Goal: Information Seeking & Learning: Compare options

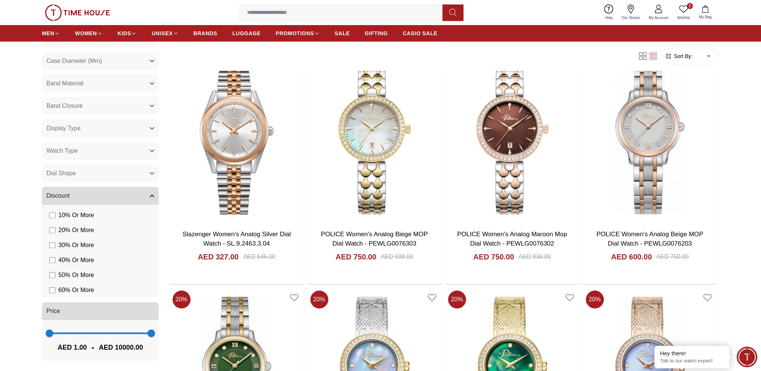
scroll to position [225, 0]
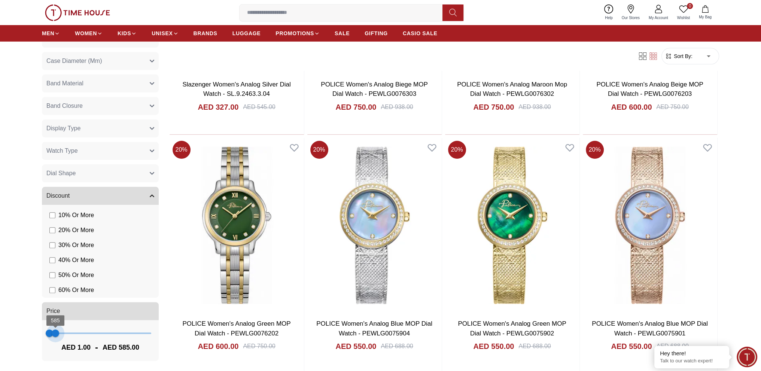
type input "***"
drag, startPoint x: 144, startPoint y: 333, endPoint x: 55, endPoint y: 329, distance: 89.9
click at [55, 329] on span "546" at bounding box center [54, 332] width 7 height 7
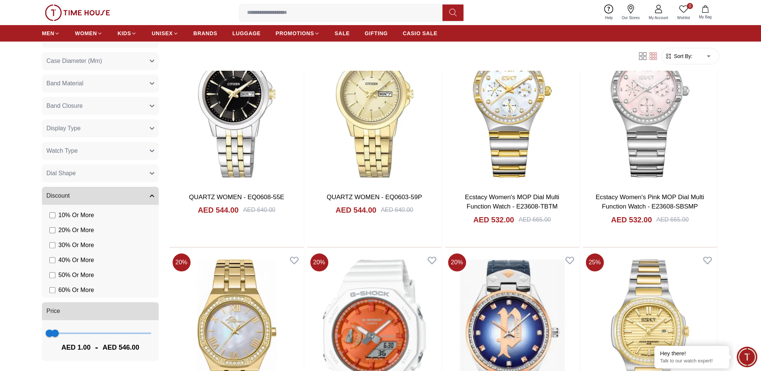
scroll to position [75, 0]
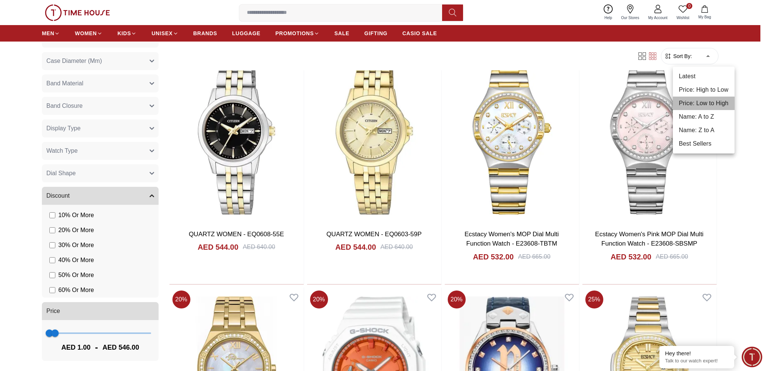
click at [692, 104] on li "Price: Low to High" at bounding box center [704, 103] width 62 height 13
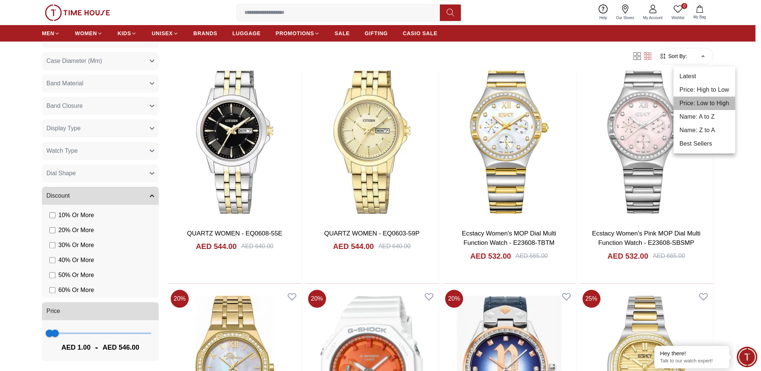
type input "*"
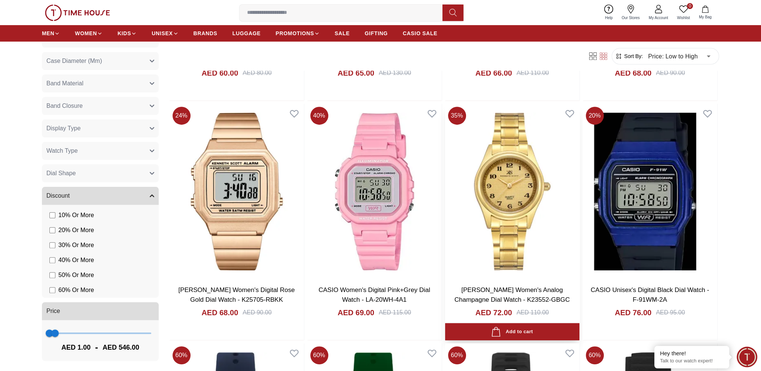
scroll to position [524, 0]
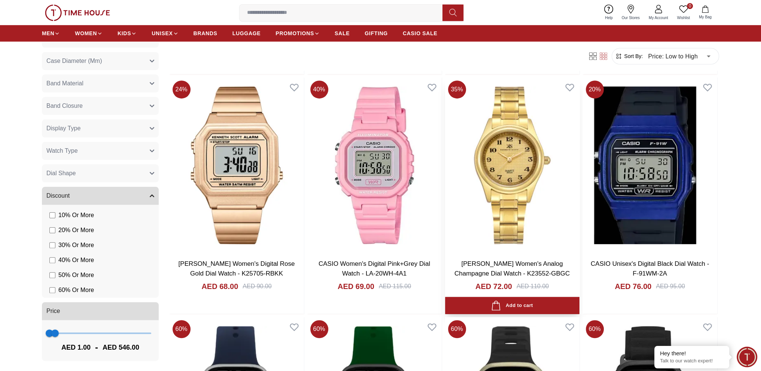
click at [502, 184] on img at bounding box center [512, 165] width 134 height 176
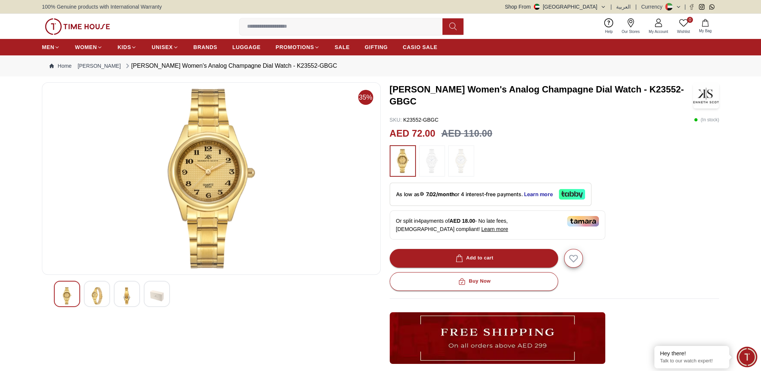
click at [433, 159] on img at bounding box center [432, 161] width 19 height 24
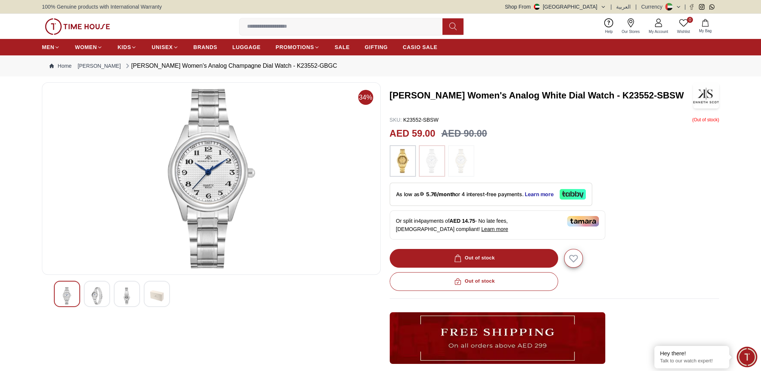
click at [457, 159] on img at bounding box center [461, 161] width 19 height 24
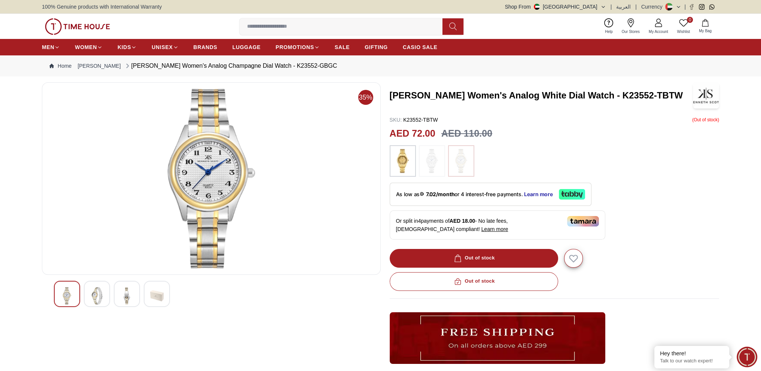
click at [405, 160] on img at bounding box center [402, 161] width 19 height 24
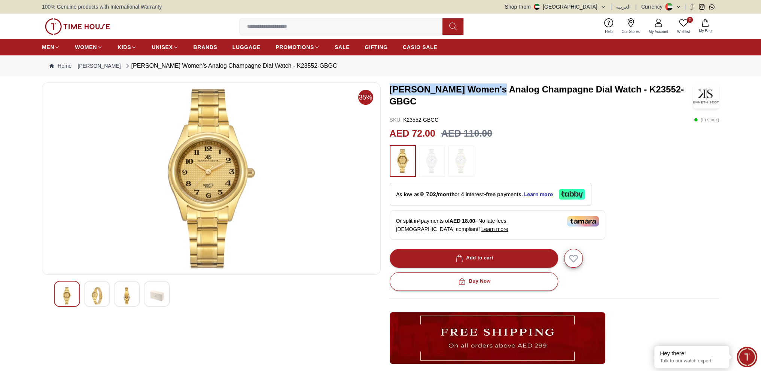
drag, startPoint x: 492, startPoint y: 88, endPoint x: 389, endPoint y: 86, distance: 102.9
click at [389, 86] on div "35% [PERSON_NAME] Women's Analog Champagne Dial Watch - K23552-GBGC SKU : K2355…" at bounding box center [380, 272] width 677 height 380
copy h3 "[PERSON_NAME] Women's"
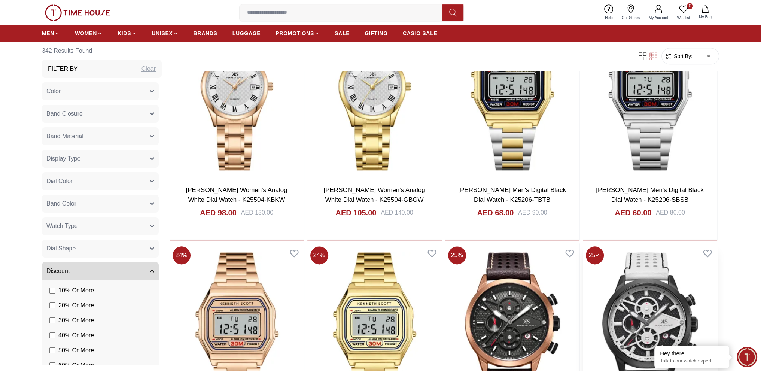
scroll to position [1198, 0]
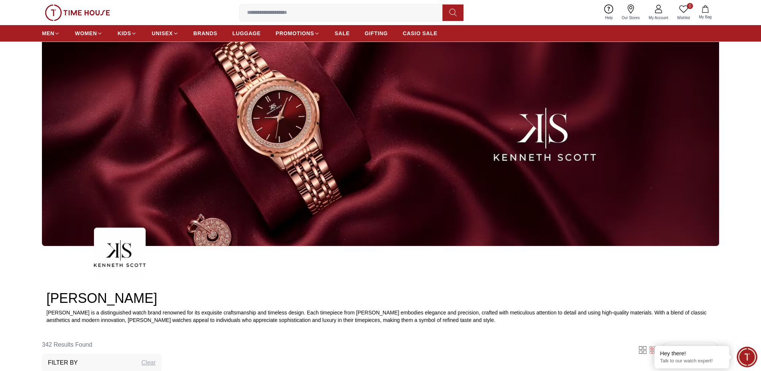
scroll to position [225, 0]
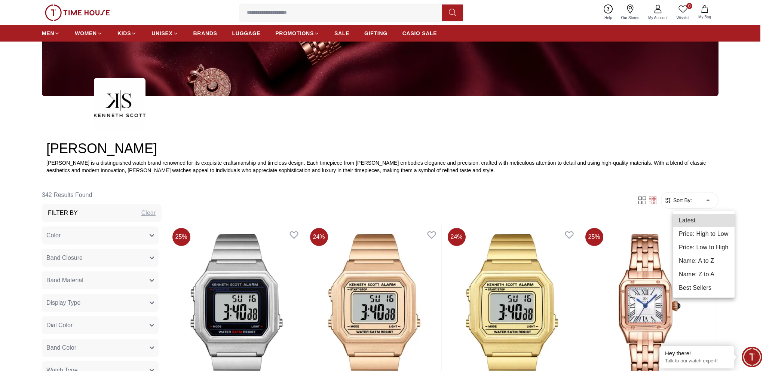
click at [716, 249] on li "Price: Low to High" at bounding box center [704, 247] width 62 height 13
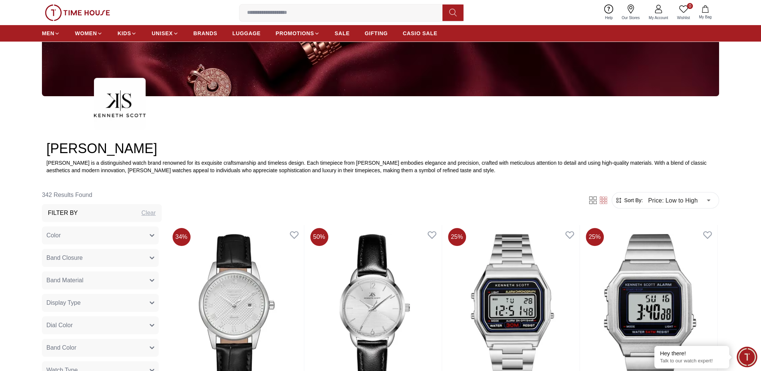
scroll to position [75, 0]
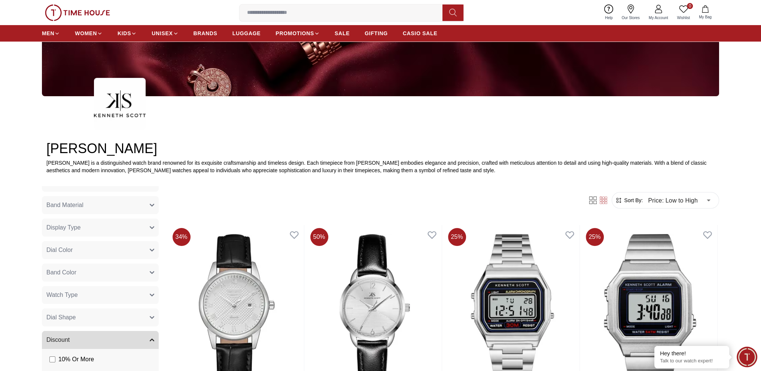
click at [115, 295] on button "Watch Type" at bounding box center [100, 295] width 117 height 18
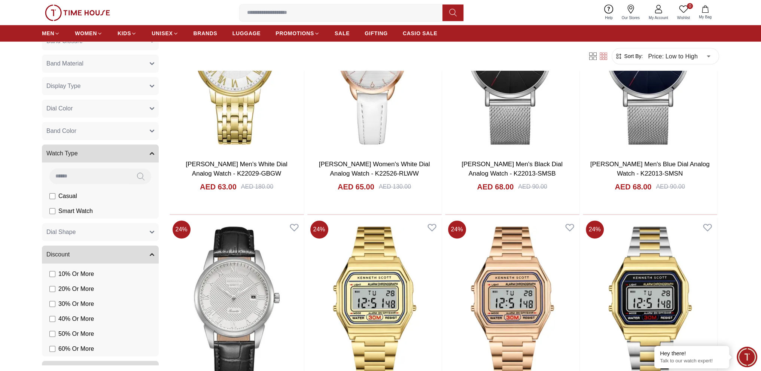
scroll to position [0, 0]
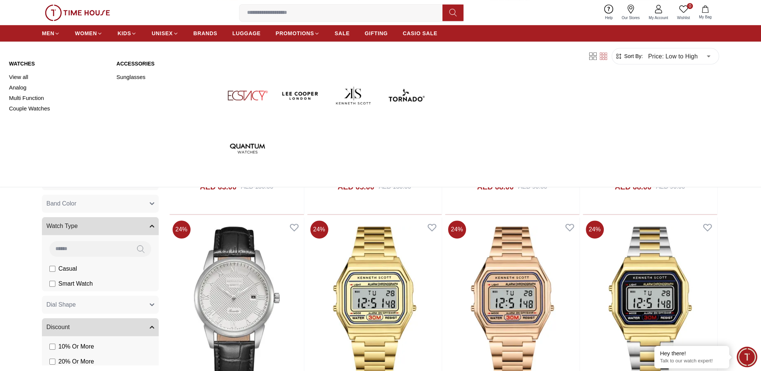
click at [360, 97] on img at bounding box center [353, 95] width 47 height 47
type input "******"
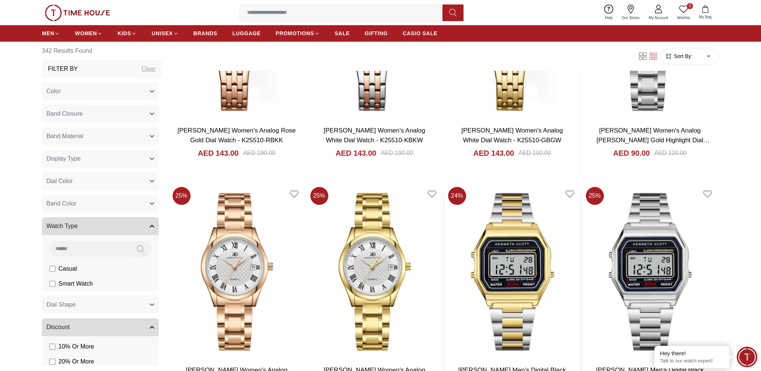
scroll to position [1048, 0]
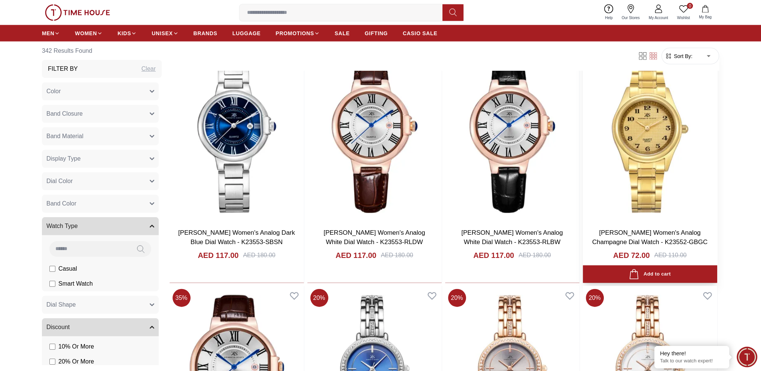
scroll to position [2473, 0]
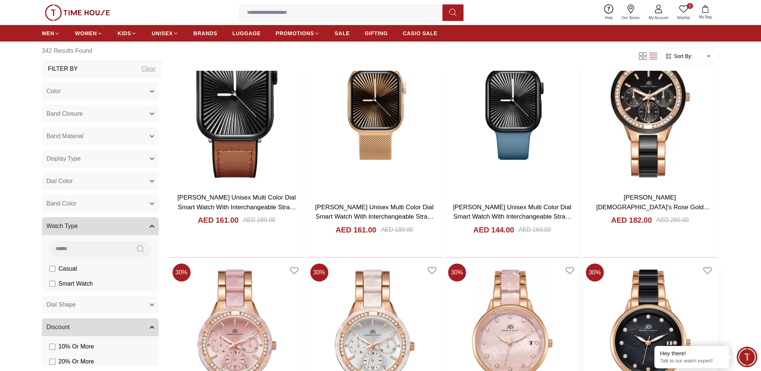
scroll to position [3702, 0]
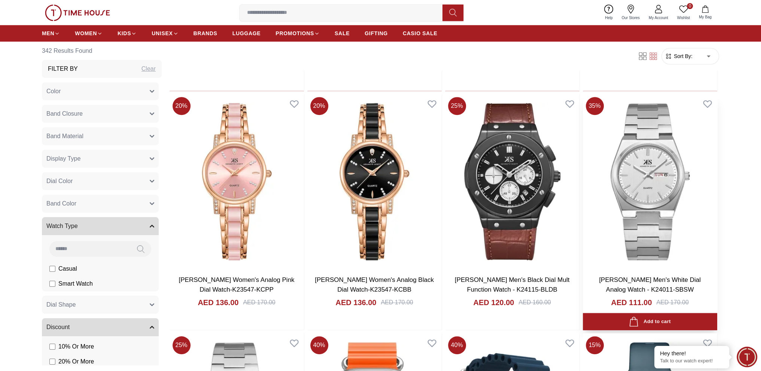
scroll to position [4787, 0]
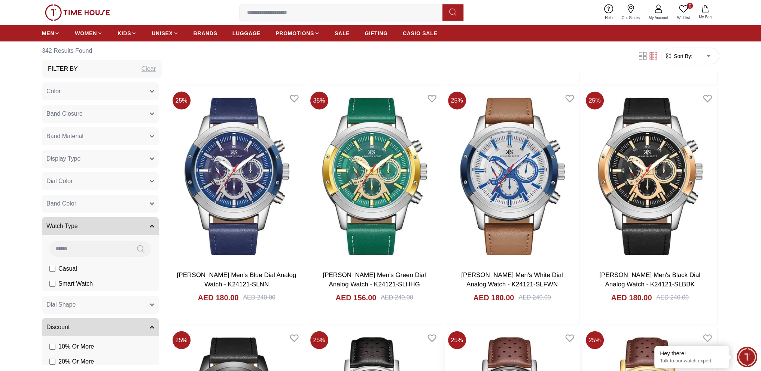
scroll to position [6091, 0]
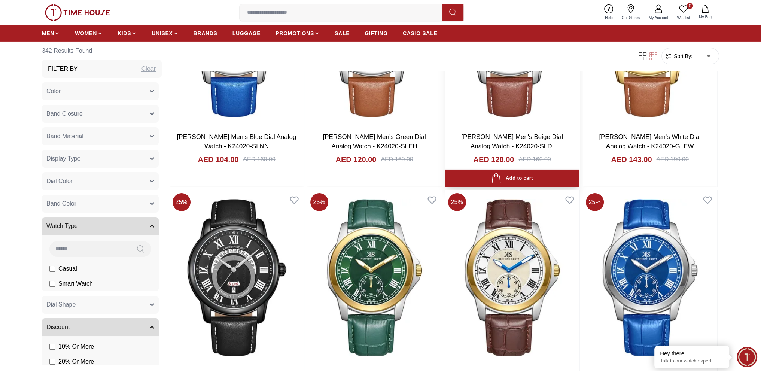
scroll to position [7346, 0]
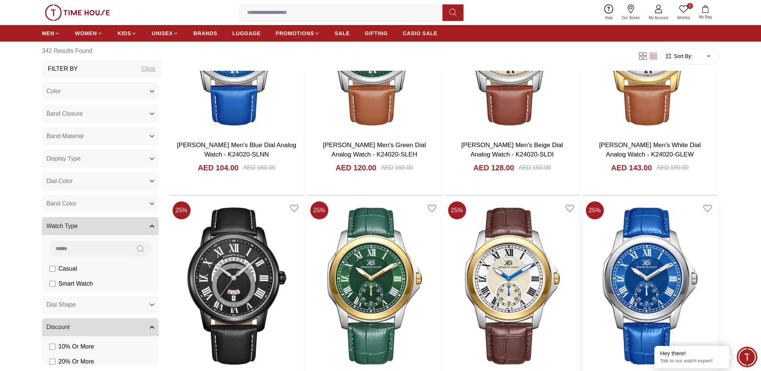
scroll to position [7162, 0]
